Goal: Transaction & Acquisition: Book appointment/travel/reservation

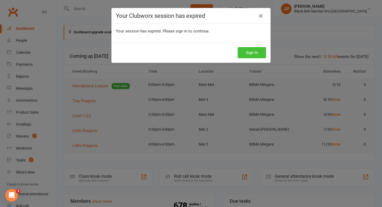
click at [253, 50] on button "Sign In" at bounding box center [252, 52] width 28 height 11
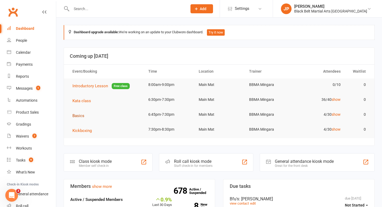
click at [79, 115] on span "Basics" at bounding box center [79, 115] width 12 height 5
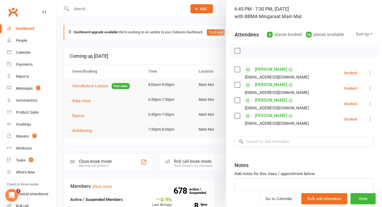
scroll to position [201, 0]
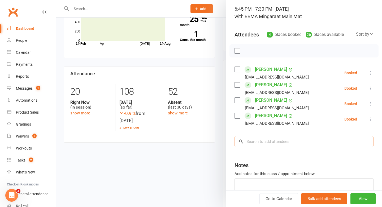
click at [279, 141] on input "search" at bounding box center [304, 141] width 139 height 11
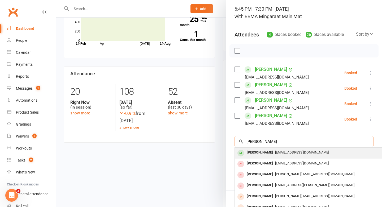
type input "[PERSON_NAME]"
click at [258, 154] on div "Jacob Vella" at bounding box center [260, 152] width 31 height 8
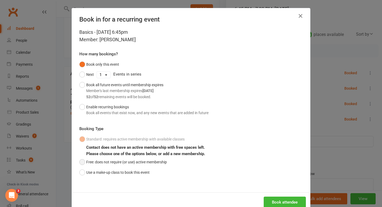
click at [161, 162] on button "Free: does not require (or use) active membership" at bounding box center [123, 162] width 88 height 10
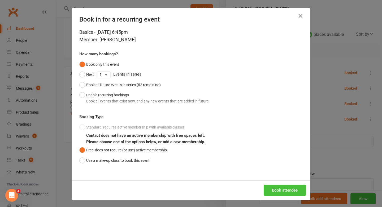
click at [278, 185] on button "Book attendee" at bounding box center [285, 189] width 42 height 11
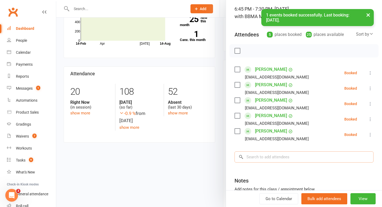
click at [275, 158] on input "search" at bounding box center [304, 156] width 139 height 11
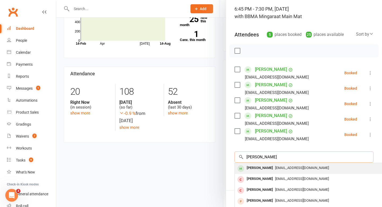
type input "elsie roberts"
click at [253, 170] on div "Elsie Roberts" at bounding box center [260, 168] width 31 height 8
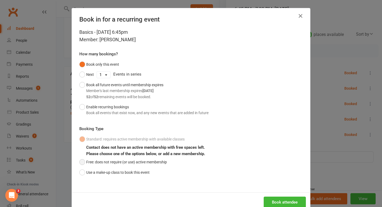
click at [158, 161] on button "Free: does not require (or use) active membership" at bounding box center [123, 162] width 88 height 10
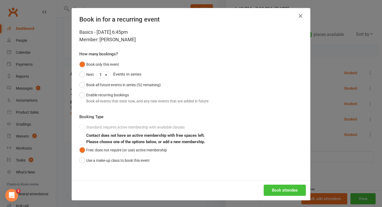
click at [274, 188] on button "Book attendee" at bounding box center [285, 189] width 42 height 11
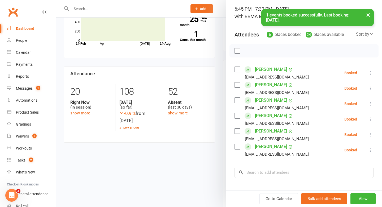
click at [238, 146] on label at bounding box center [237, 146] width 5 height 5
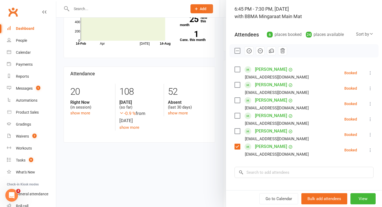
click at [238, 114] on label at bounding box center [237, 115] width 5 height 5
click at [259, 170] on input "search" at bounding box center [304, 172] width 139 height 11
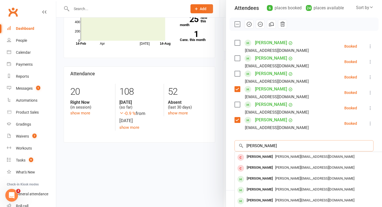
scroll to position [61, 0]
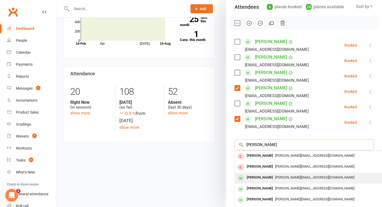
type input "jessica warnest"
click at [265, 179] on div "Jessica Warnest" at bounding box center [260, 177] width 31 height 8
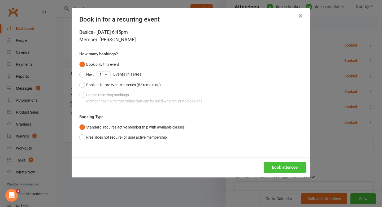
click at [276, 164] on button "Book attendee" at bounding box center [285, 166] width 42 height 11
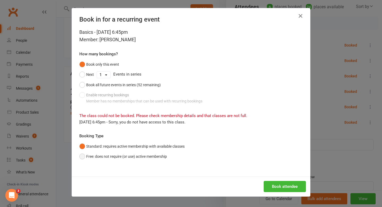
click at [157, 156] on button "Free: does not require (or use) active membership" at bounding box center [123, 156] width 88 height 10
click at [289, 186] on button "Book attendee" at bounding box center [285, 186] width 42 height 11
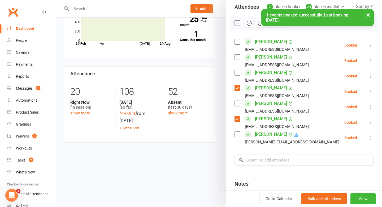
click at [237, 134] on label at bounding box center [237, 133] width 5 height 5
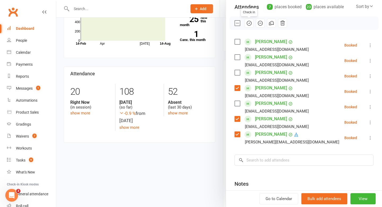
click at [248, 24] on icon "button" at bounding box center [249, 23] width 6 height 6
click at [172, 161] on div at bounding box center [219, 103] width 326 height 207
